Goal: Check status: Check status

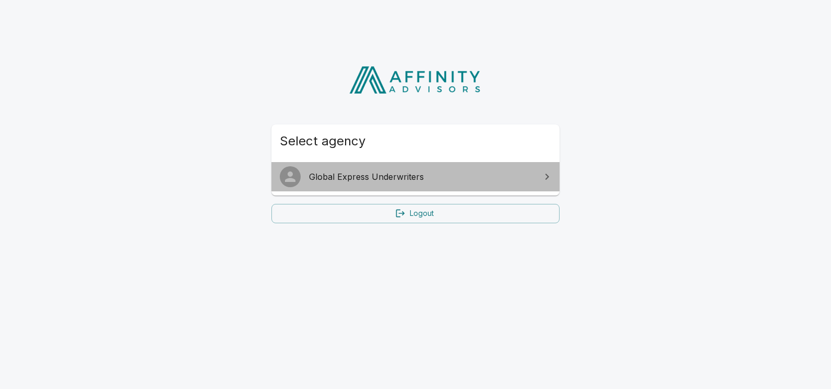
click at [365, 177] on span "Global Express Underwriters" at bounding box center [422, 176] width 226 height 13
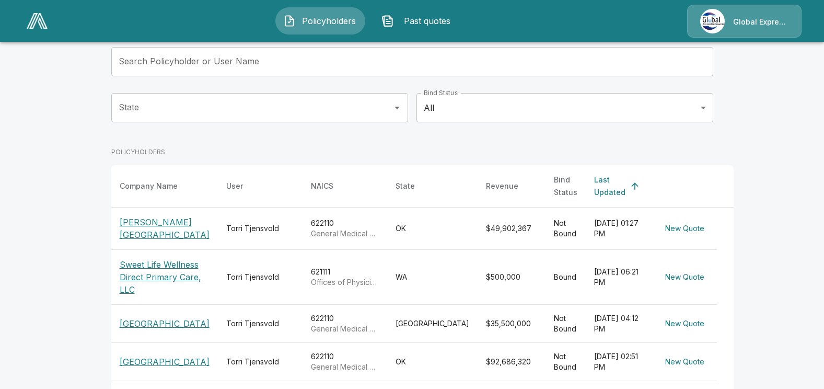
scroll to position [209, 0]
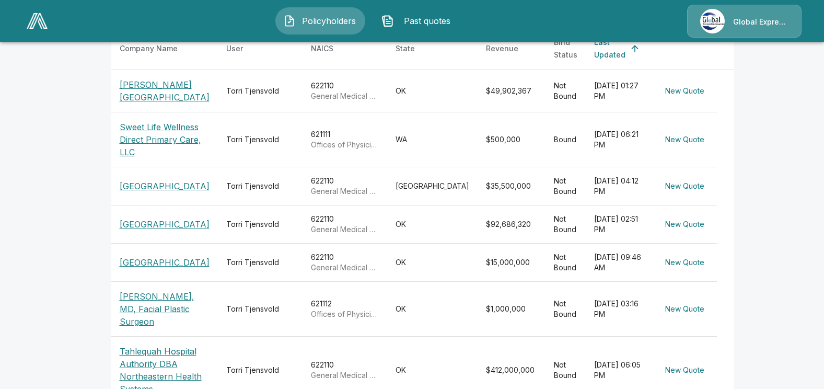
click at [165, 268] on p "[GEOGRAPHIC_DATA]" at bounding box center [165, 262] width 90 height 13
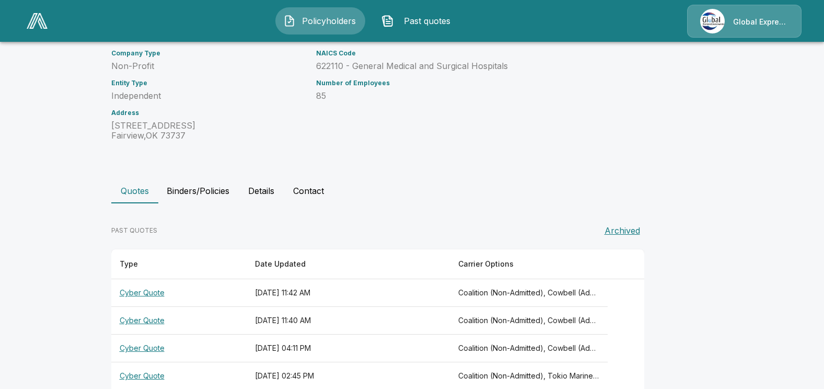
scroll to position [157, 0]
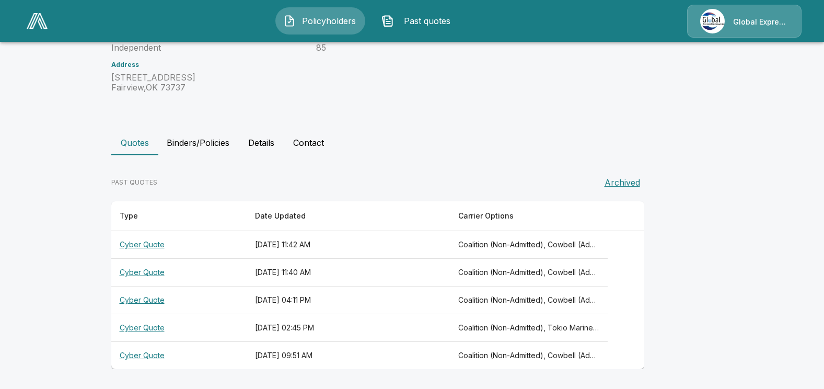
click at [154, 250] on th "Cyber Quote" at bounding box center [178, 245] width 135 height 28
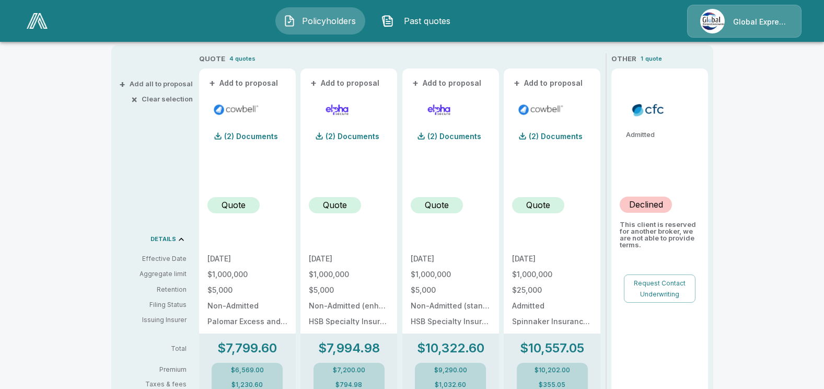
scroll to position [157, 0]
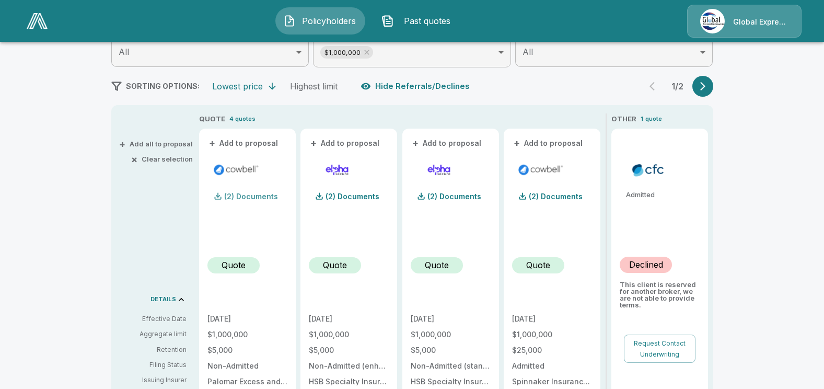
click at [242, 198] on p "(2) Documents" at bounding box center [251, 196] width 54 height 7
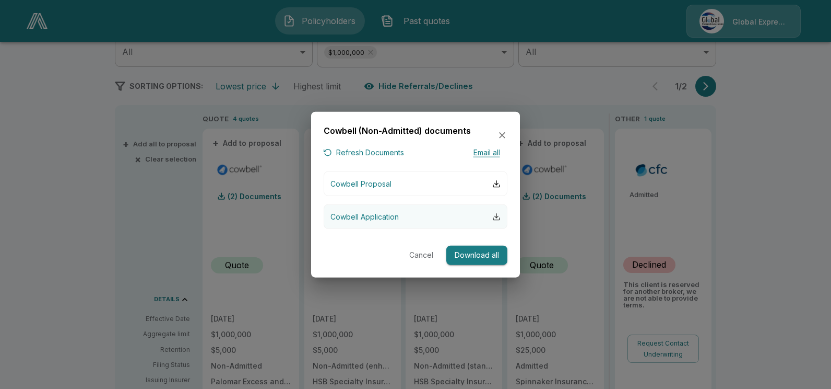
click at [500, 219] on div "button" at bounding box center [496, 216] width 8 height 8
click at [425, 250] on button "Cancel" at bounding box center [421, 254] width 33 height 19
